Goal: Information Seeking & Learning: Find specific fact

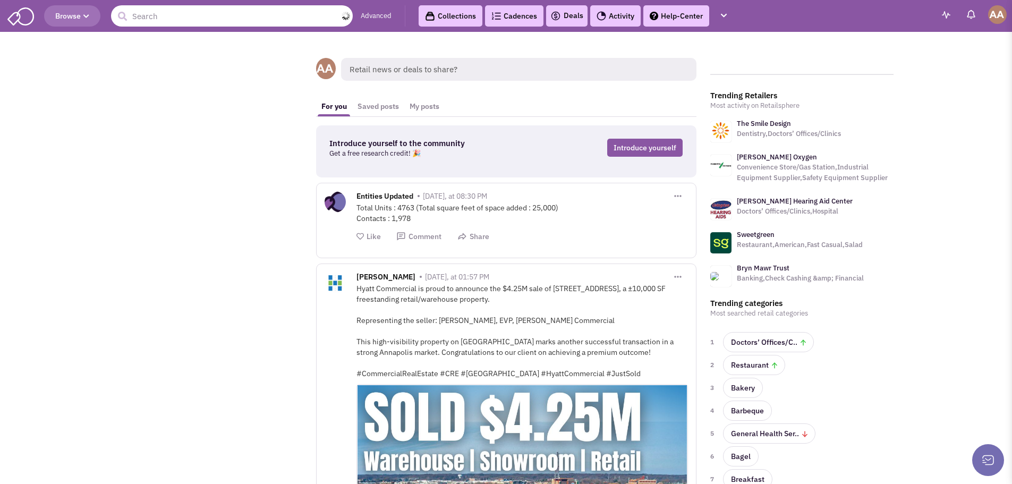
click at [248, 19] on input "text" at bounding box center [232, 15] width 242 height 21
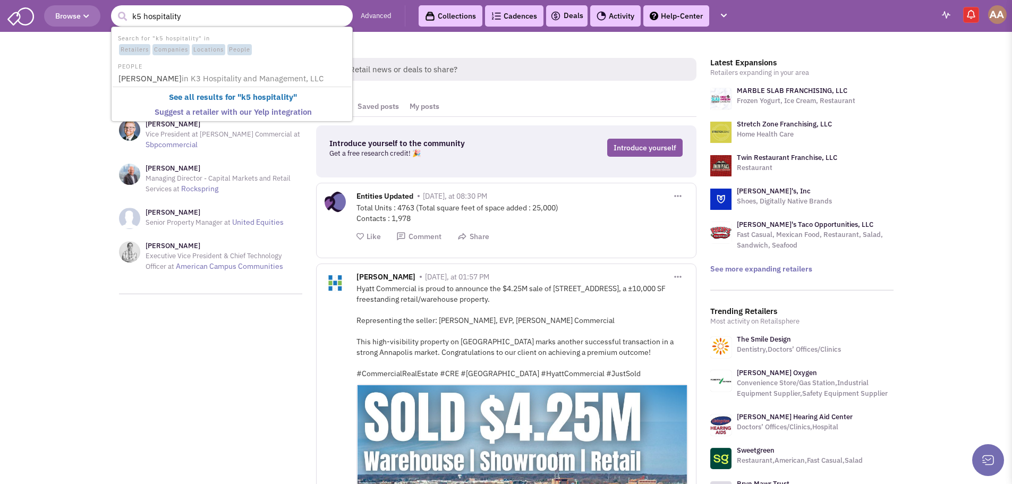
type input "k5 hospitality"
click at [114, 9] on button "submit" at bounding box center [122, 17] width 16 height 16
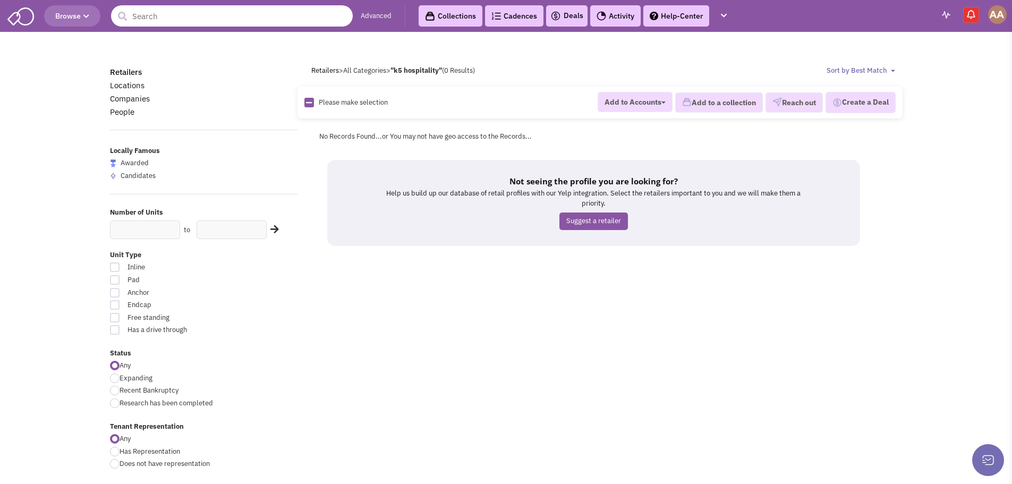
click at [227, 9] on input "text" at bounding box center [232, 15] width 242 height 21
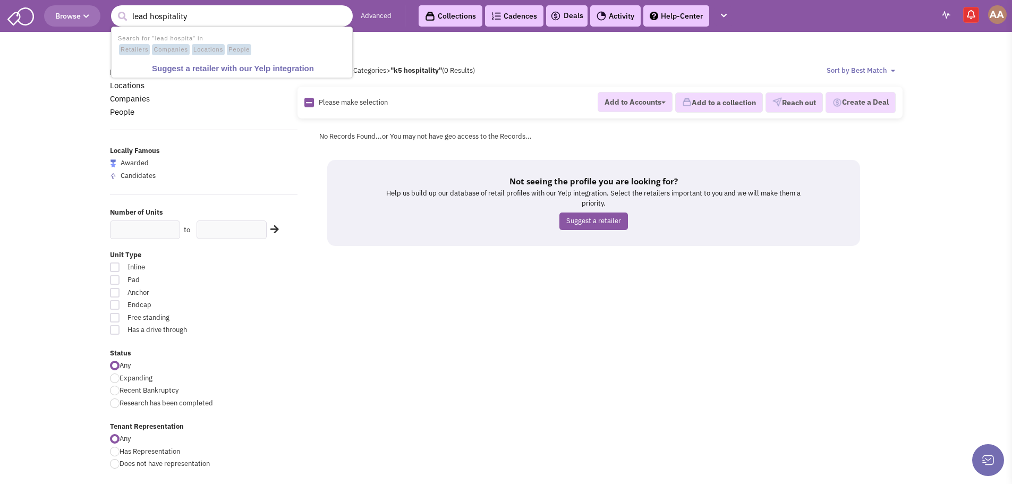
type input "lead hospitality"
click at [114, 9] on button "submit" at bounding box center [122, 17] width 16 height 16
